Goal: Task Accomplishment & Management: Complete application form

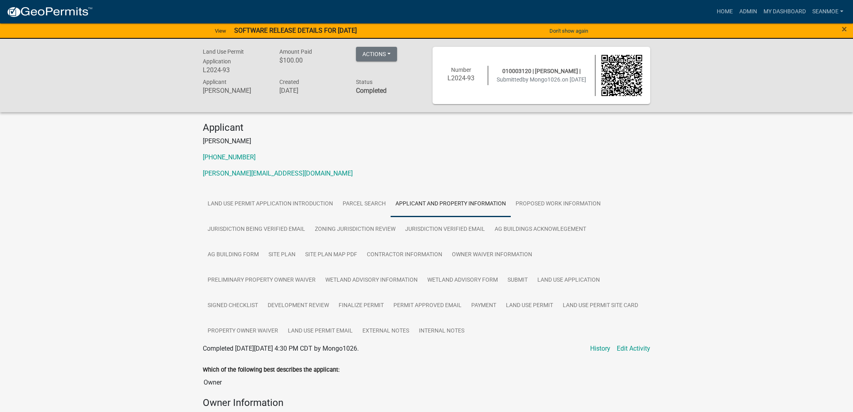
scroll to position [224, 0]
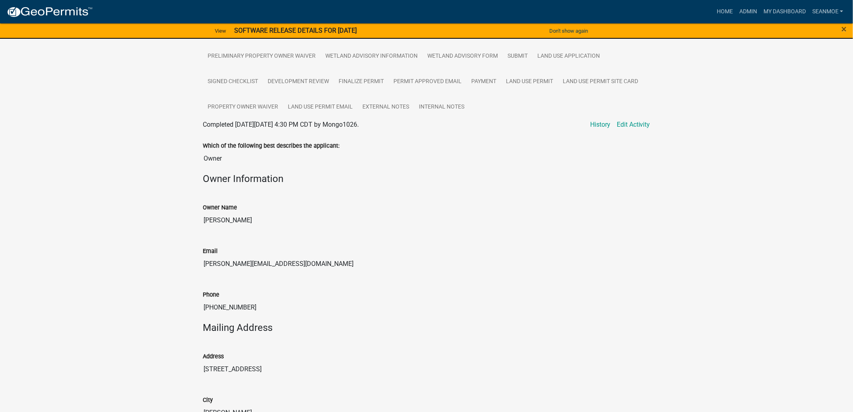
click at [50, 6] on img at bounding box center [49, 12] width 86 height 12
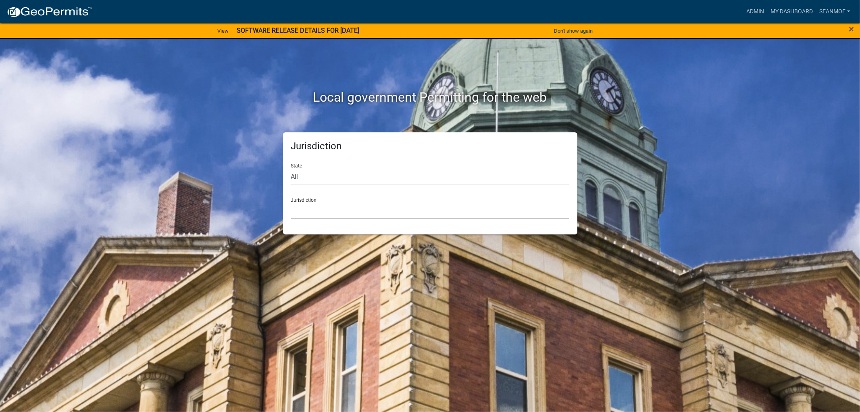
click at [381, 185] on form "State All [US_STATE] [US_STATE] [US_STATE] [US_STATE] [US_STATE] [US_STATE] [US…" at bounding box center [430, 188] width 278 height 62
click at [372, 176] on select "All [US_STATE] [US_STATE] [US_STATE] [US_STATE] [US_STATE] [US_STATE] [US_STATE…" at bounding box center [430, 176] width 278 height 17
select select "[US_STATE]"
click at [291, 168] on select "All [US_STATE] [US_STATE] [US_STATE] [US_STATE] [US_STATE] [US_STATE] [US_STATE…" at bounding box center [430, 176] width 278 height 17
click at [320, 204] on select "[GEOGRAPHIC_DATA], [US_STATE] [GEOGRAPHIC_DATA], [US_STATE] [GEOGRAPHIC_DATA], …" at bounding box center [430, 210] width 278 height 17
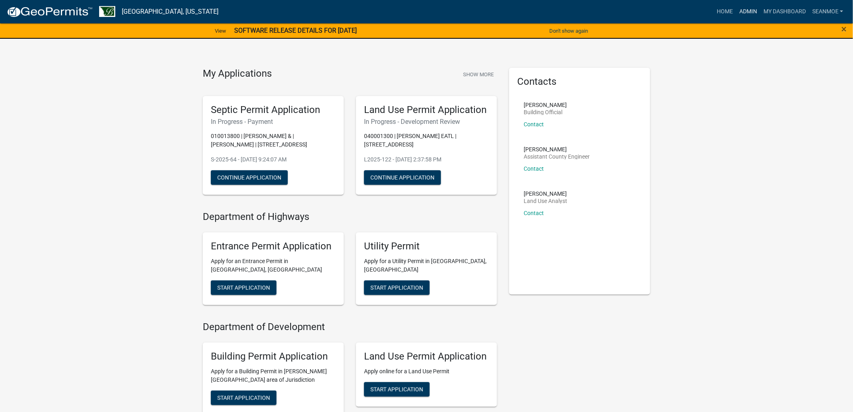
click at [752, 11] on link "Admin" at bounding box center [748, 11] width 24 height 15
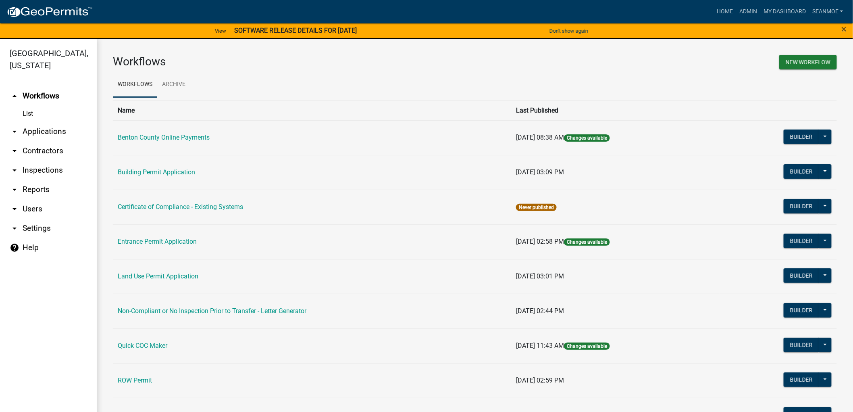
click at [43, 126] on link "arrow_drop_down Applications" at bounding box center [48, 131] width 97 height 19
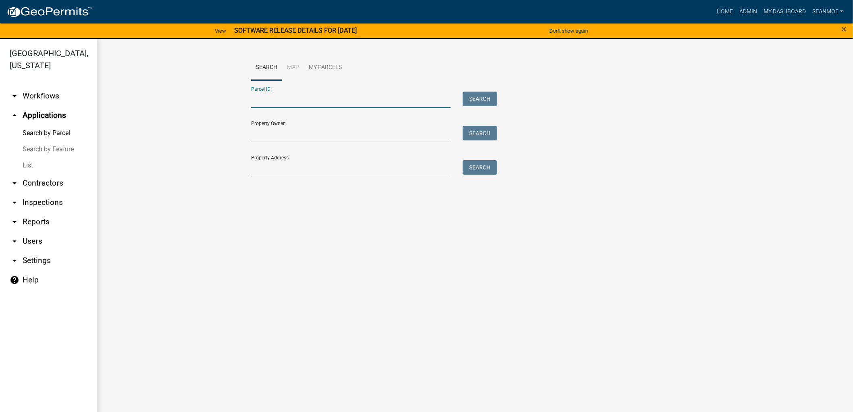
paste input "010013800"
type input "010013800"
click at [478, 97] on button "Search" at bounding box center [480, 99] width 34 height 15
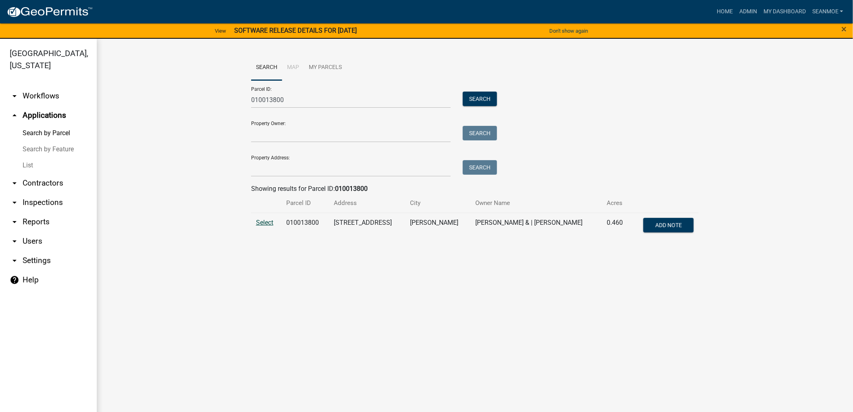
click at [267, 222] on span "Select" at bounding box center [264, 223] width 17 height 8
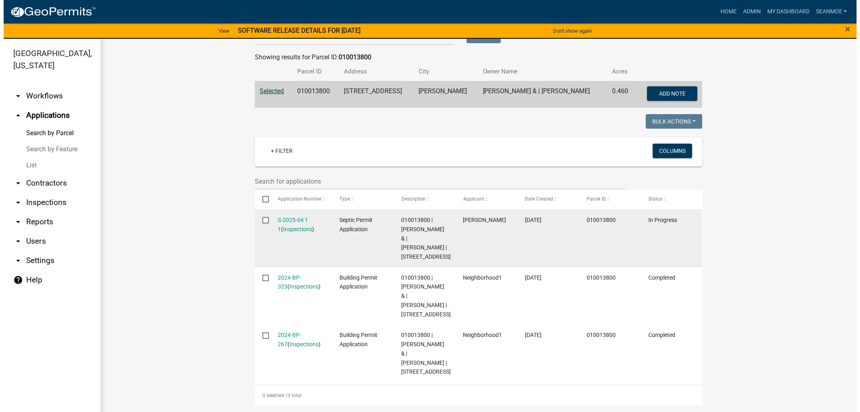
scroll to position [159, 0]
click at [285, 217] on link "S-2025-64 1 1" at bounding box center [290, 225] width 30 height 16
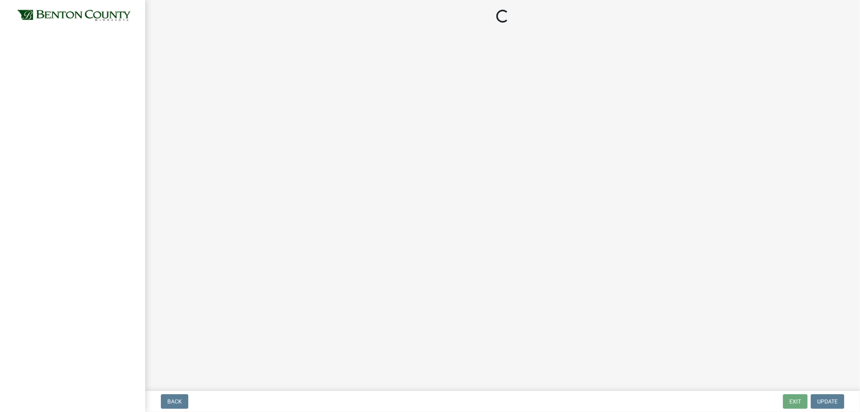
select select "3: 3"
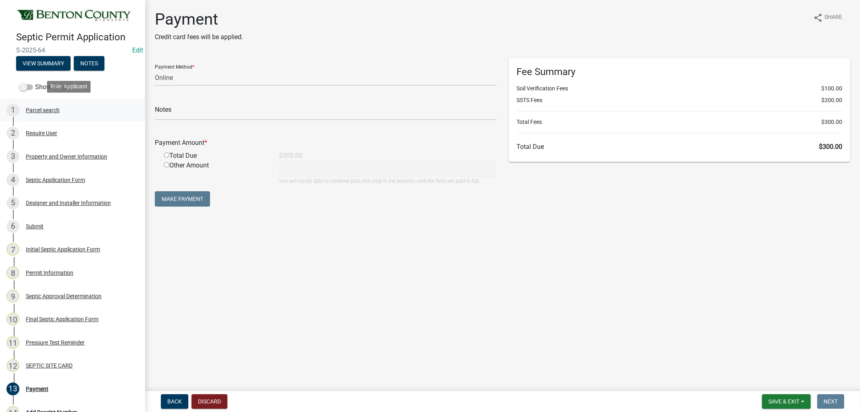
click at [54, 107] on div "Parcel search" at bounding box center [43, 110] width 34 height 6
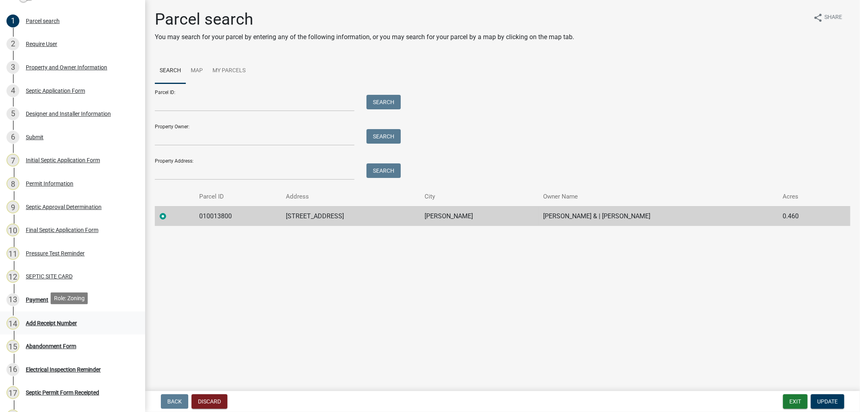
scroll to position [90, 0]
click at [33, 296] on div "Payment" at bounding box center [37, 299] width 23 height 6
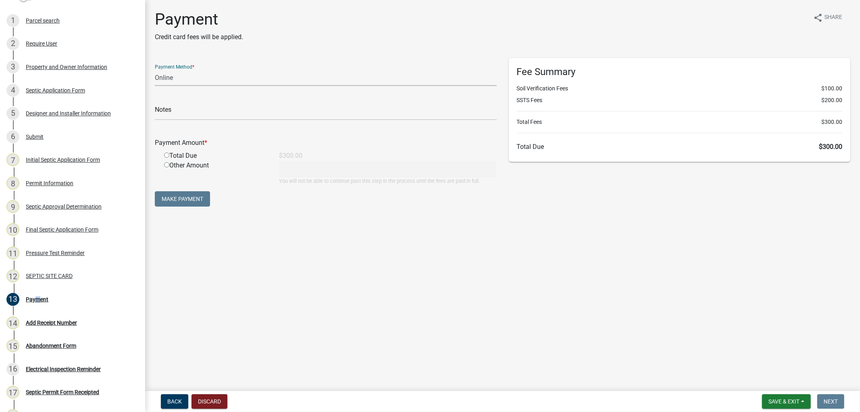
click at [180, 81] on select "Credit Card POS Check Cash Online" at bounding box center [326, 77] width 342 height 17
select select "0: 2"
click at [155, 69] on select "Credit Card POS Check Cash Online" at bounding box center [326, 77] width 342 height 17
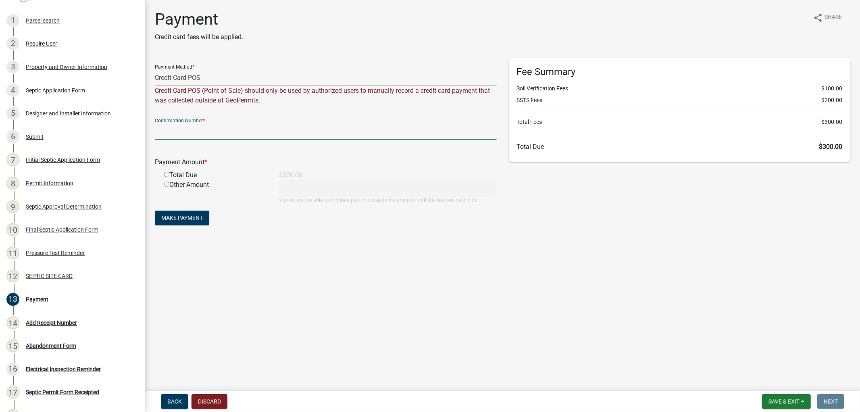
click at [172, 131] on input "text" at bounding box center [326, 131] width 342 height 17
click at [167, 176] on div "Payment Amount * Total Due $300.00 Other Amount You will not be able to continu…" at bounding box center [326, 175] width 342 height 58
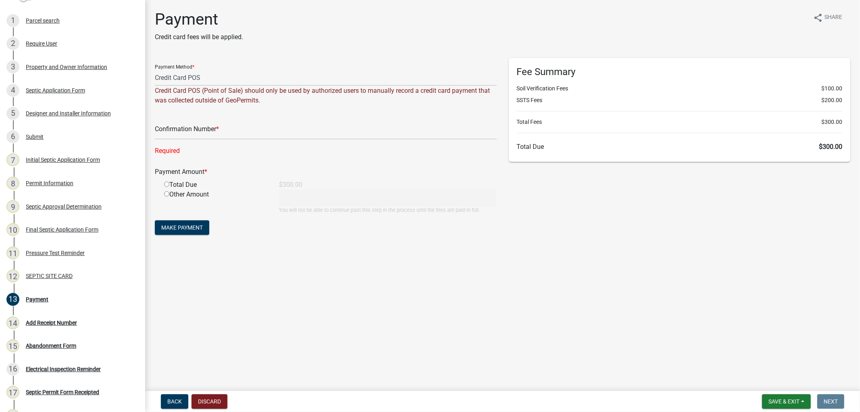
click at [162, 182] on div "Payment Amount * Total Due $300.00 Other Amount You will not be able to continu…" at bounding box center [326, 185] width 342 height 58
click at [166, 195] on input "radio" at bounding box center [166, 193] width 5 height 5
radio input "true"
type input "300"
click at [213, 133] on input "text" at bounding box center [326, 131] width 342 height 17
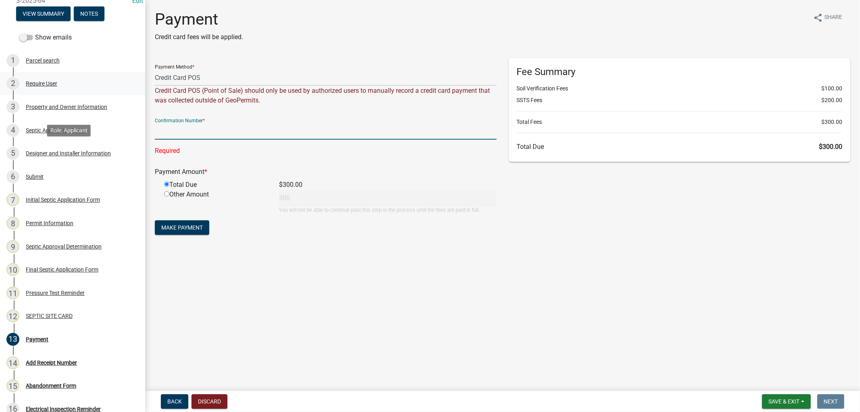
scroll to position [0, 0]
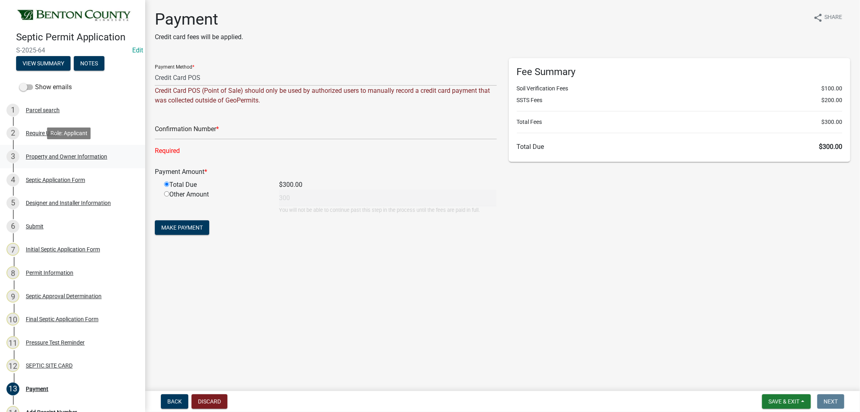
click at [52, 154] on div "Property and Owner Information" at bounding box center [66, 157] width 81 height 6
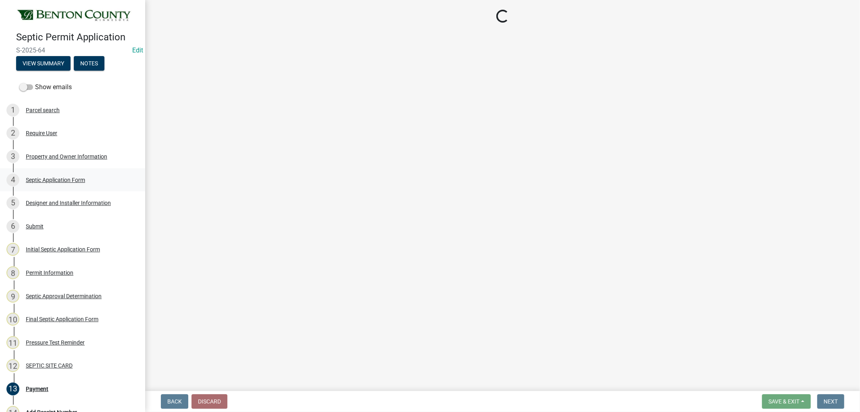
select select "1b7077f2-3b21-4ca0-a6e4-aec9c8776c0c"
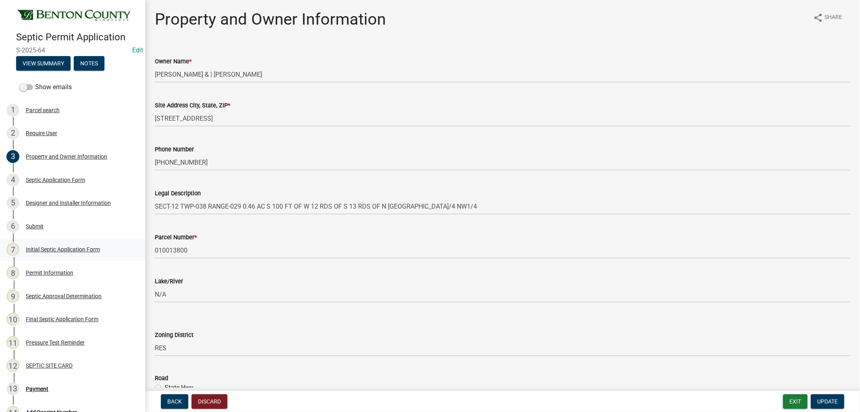
click at [59, 246] on div "Initial Septic Application Form" at bounding box center [63, 249] width 74 height 6
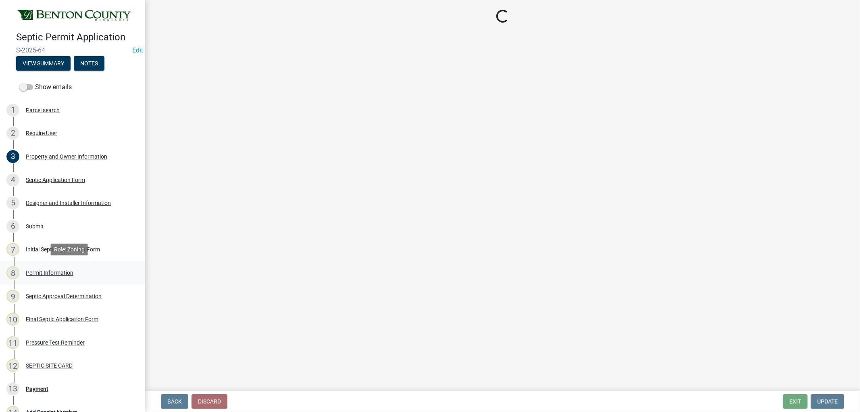
click at [53, 270] on div "Permit Information" at bounding box center [50, 273] width 48 height 6
select select "76b0c624-ec4c-44c7-bbb7-ce321b68233c"
select select "b3653c79-cd03-40dc-830a-fd4e6b226d5b"
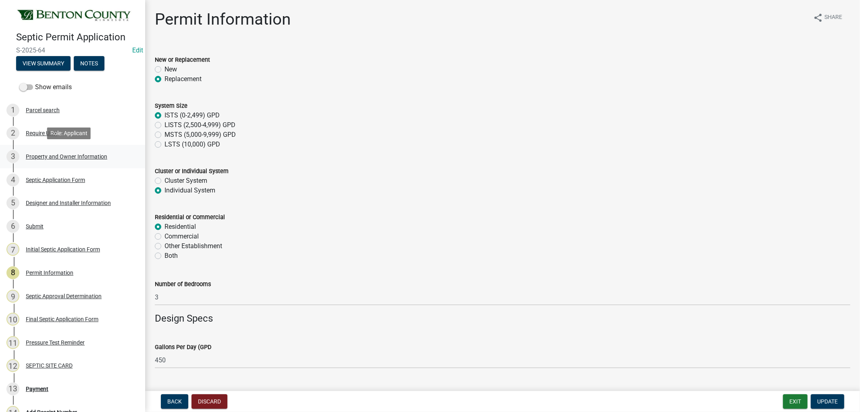
click at [53, 150] on div "3 Property and Owner Information" at bounding box center [69, 156] width 126 height 13
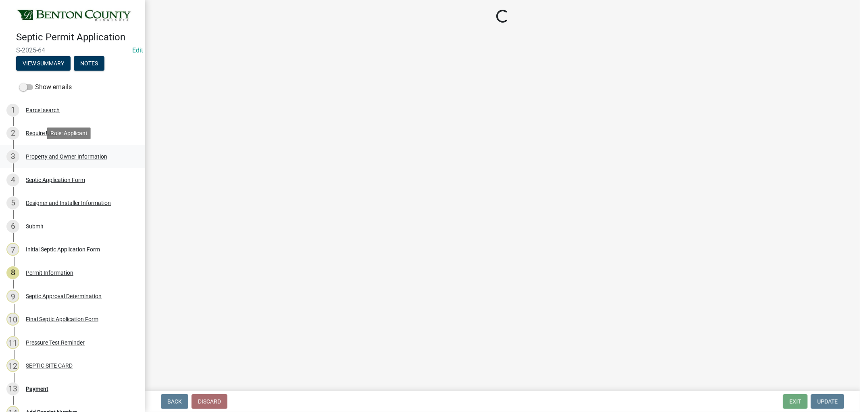
select select "1b7077f2-3b21-4ca0-a6e4-aec9c8776c0c"
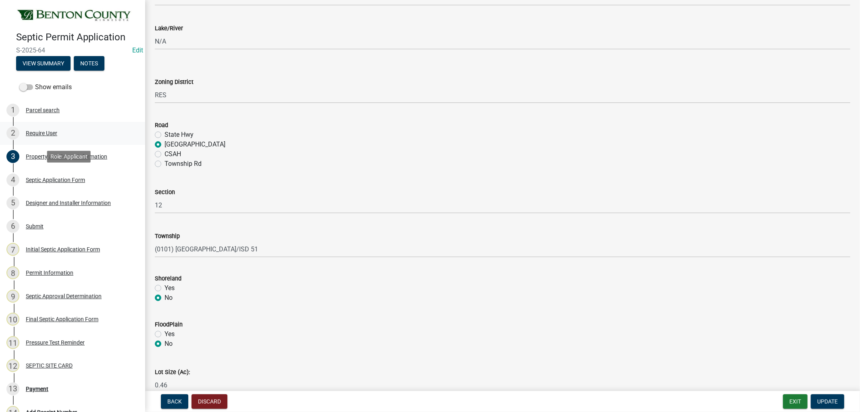
scroll to position [269, 0]
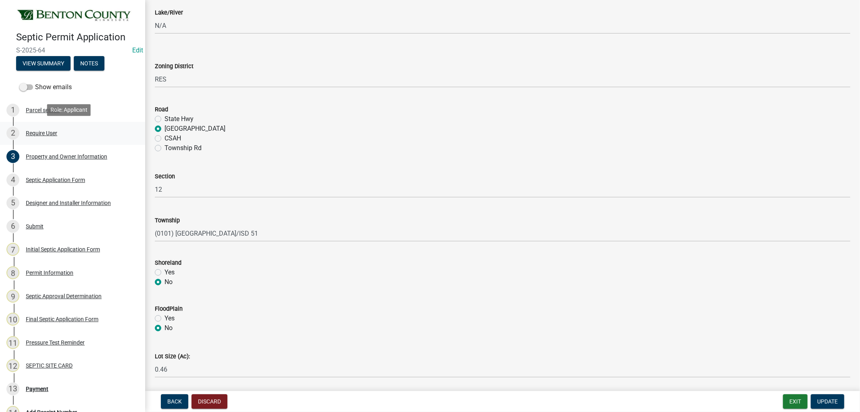
click at [40, 133] on div "Require User" at bounding box center [41, 133] width 31 height 6
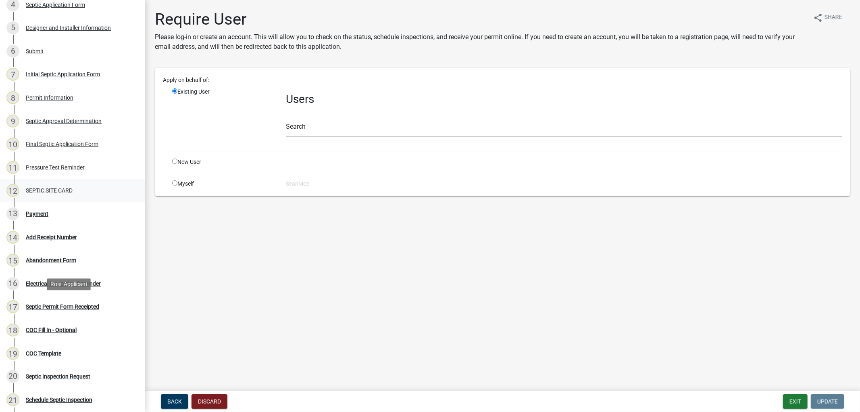
scroll to position [179, 0]
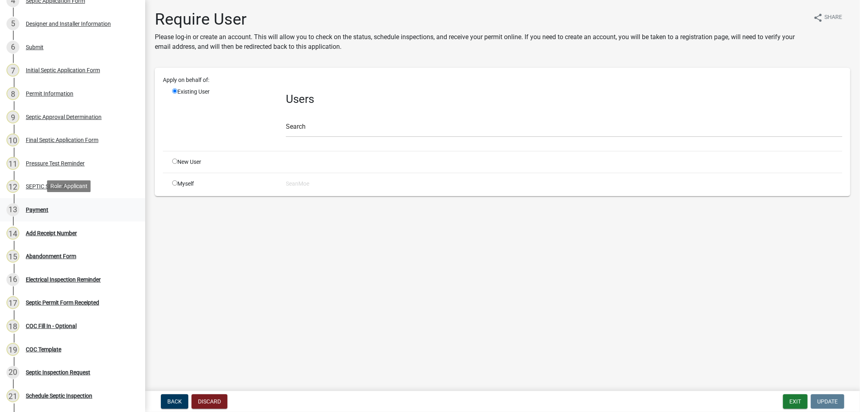
click at [39, 200] on link "13 Payment" at bounding box center [72, 209] width 145 height 23
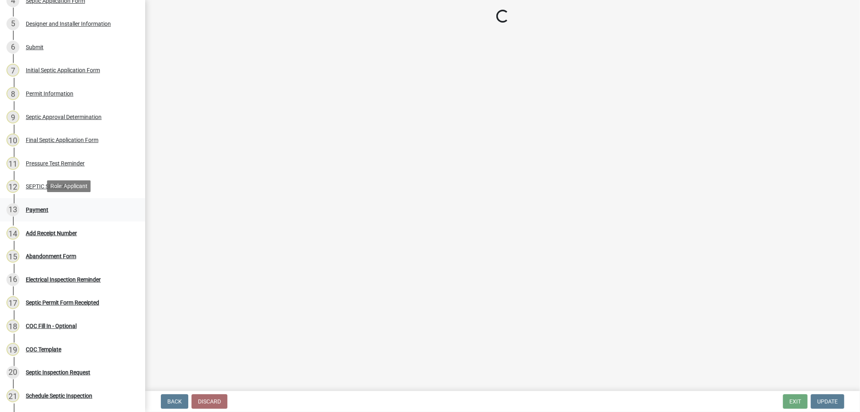
click at [43, 211] on div "Payment" at bounding box center [37, 210] width 23 height 6
select select "3: 3"
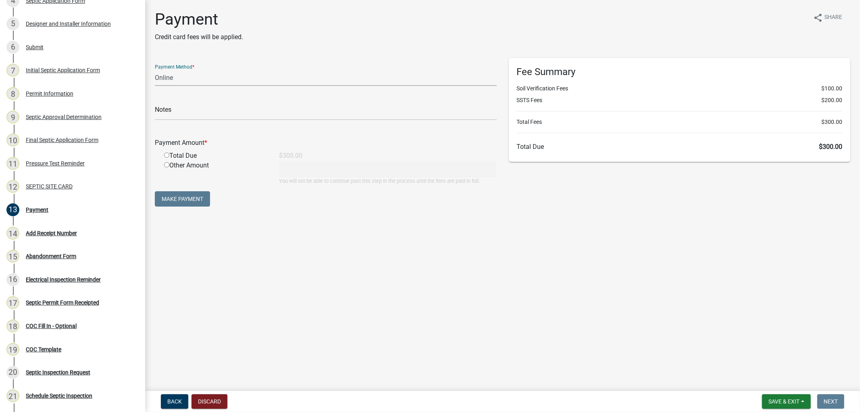
click at [198, 81] on select "Credit Card POS Check Cash Online" at bounding box center [326, 77] width 342 height 17
click at [165, 154] on input "radio" at bounding box center [166, 154] width 5 height 5
radio input "true"
type input "300"
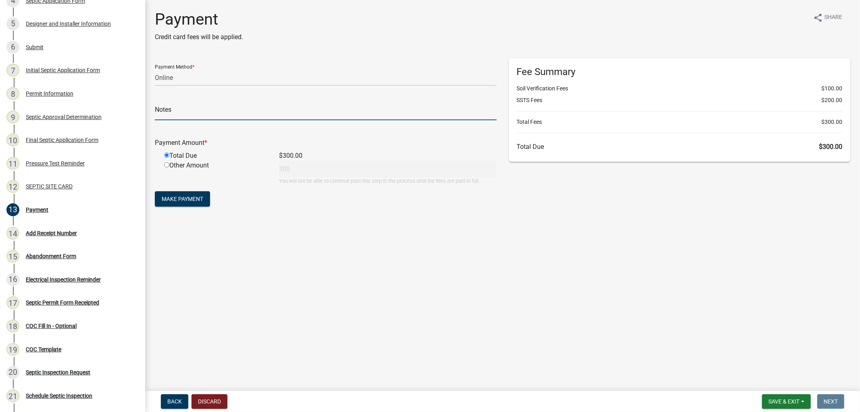
click at [190, 114] on input "text" at bounding box center [326, 112] width 342 height 17
type input "188709"
click at [198, 200] on button "Make Payment" at bounding box center [182, 198] width 55 height 15
click at [218, 77] on select "Credit Card POS Check Cash Online" at bounding box center [326, 77] width 342 height 17
select select "0: 2"
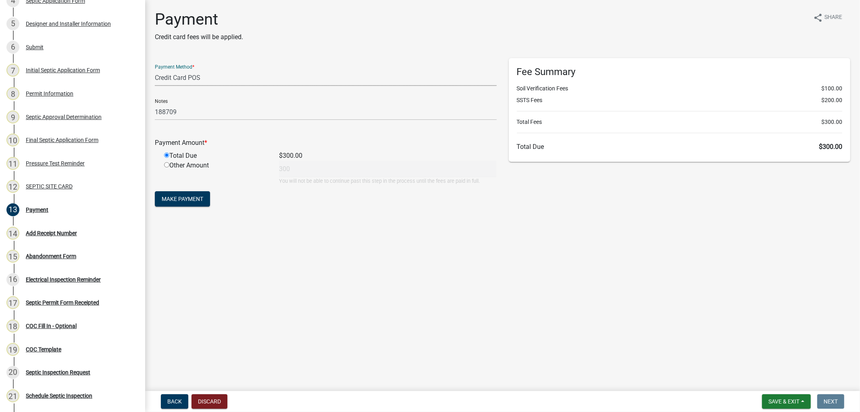
click at [155, 69] on select "Credit Card POS Check Cash Online" at bounding box center [326, 77] width 342 height 17
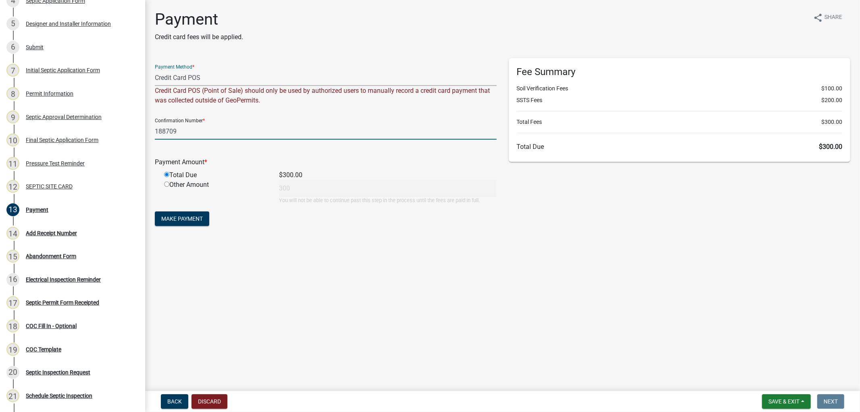
click at [192, 134] on input "188709" at bounding box center [326, 131] width 342 height 17
click at [190, 225] on button "Make Payment" at bounding box center [182, 218] width 54 height 15
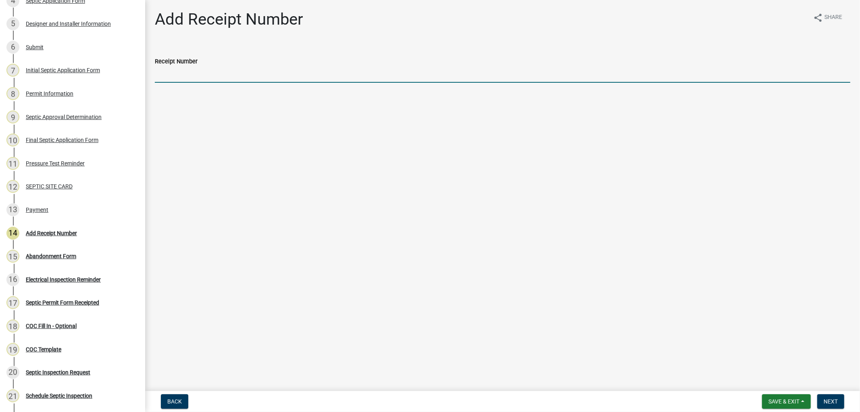
click at [213, 77] on input "Receipt Number" at bounding box center [503, 74] width 696 height 17
type input "25000286"
click at [835, 400] on span "Next" at bounding box center [831, 401] width 14 height 6
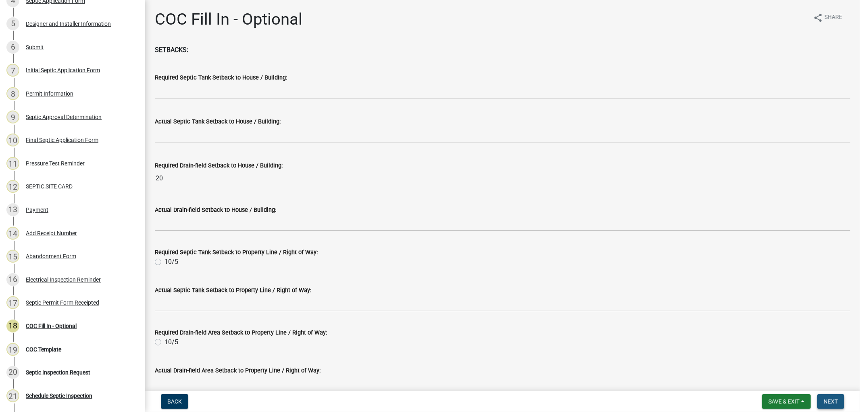
click at [834, 398] on span "Next" at bounding box center [831, 401] width 14 height 6
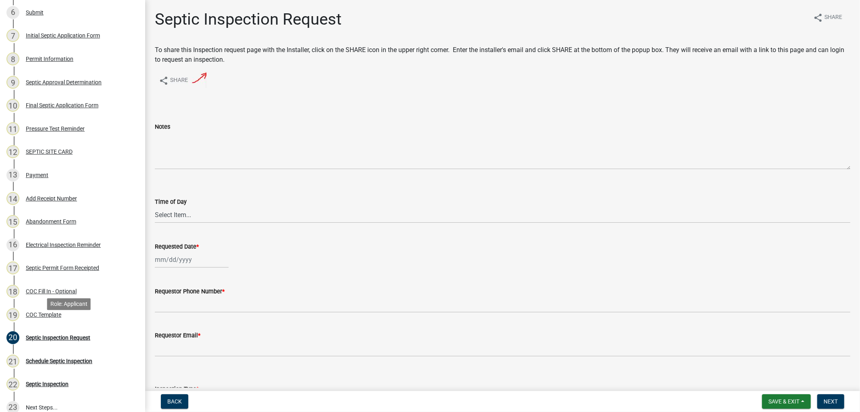
scroll to position [224, 0]
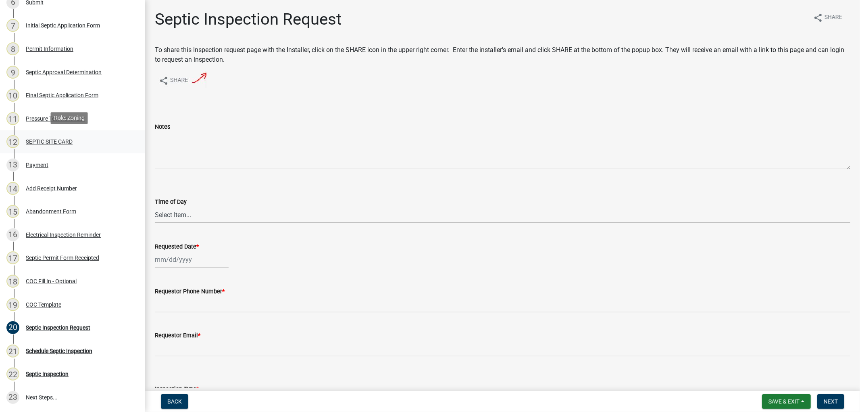
click at [54, 139] on div "SEPTIC SITE CARD" at bounding box center [49, 142] width 47 height 6
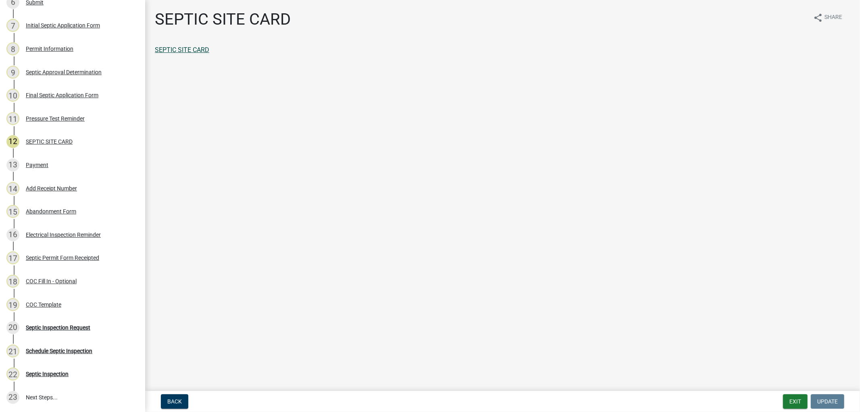
click at [198, 46] on link "SEPTIC SITE CARD" at bounding box center [182, 50] width 54 height 8
click at [89, 255] on div "Septic Permit Form Receipted" at bounding box center [62, 258] width 73 height 6
click at [208, 46] on link "Septic Permit Form Receipted" at bounding box center [197, 50] width 84 height 8
